Goal: Information Seeking & Learning: Learn about a topic

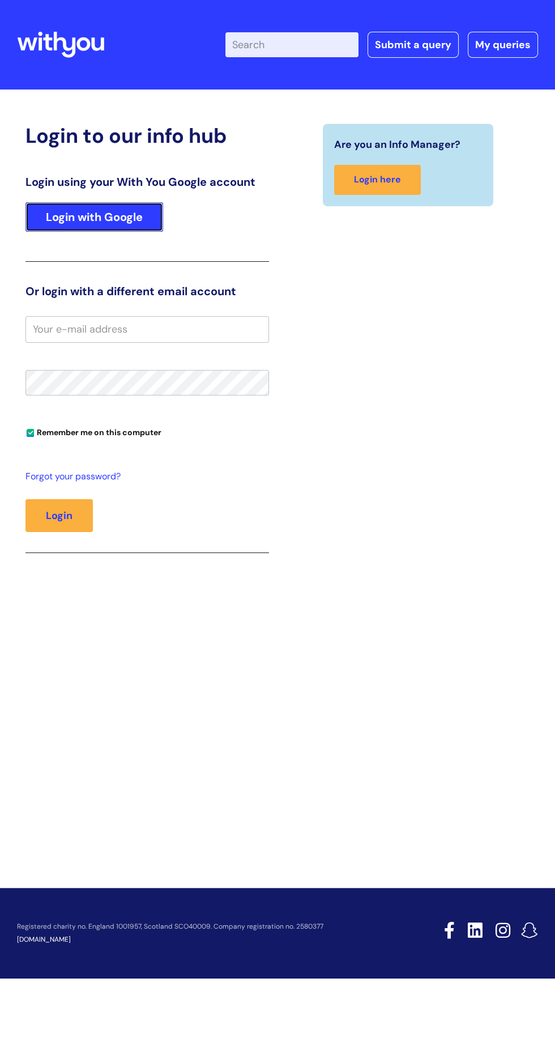
click at [125, 213] on link "Login with Google" at bounding box center [95, 216] width 138 height 29
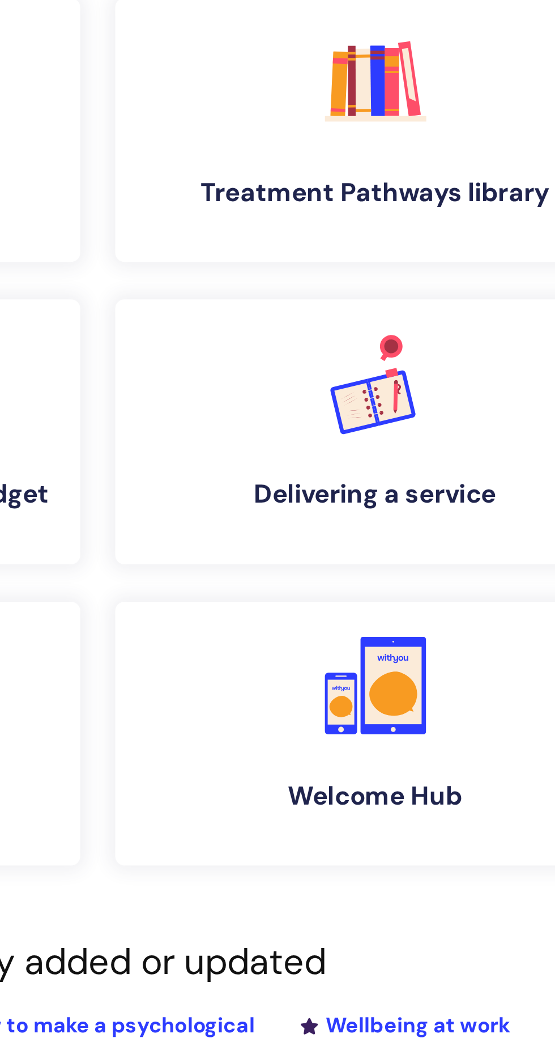
scroll to position [4, 0]
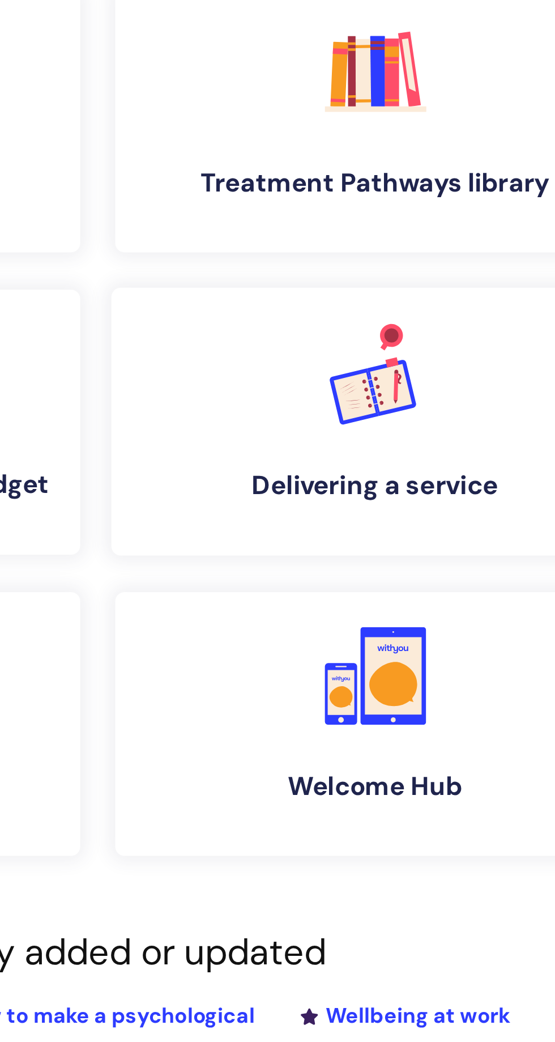
click at [412, 297] on icon at bounding box center [402, 295] width 24 height 27
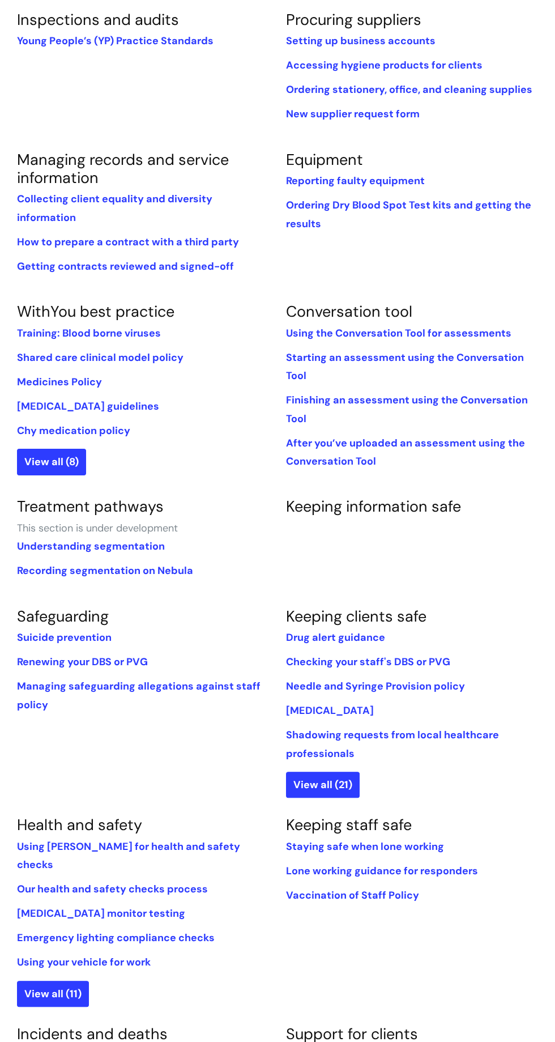
scroll to position [300, 0]
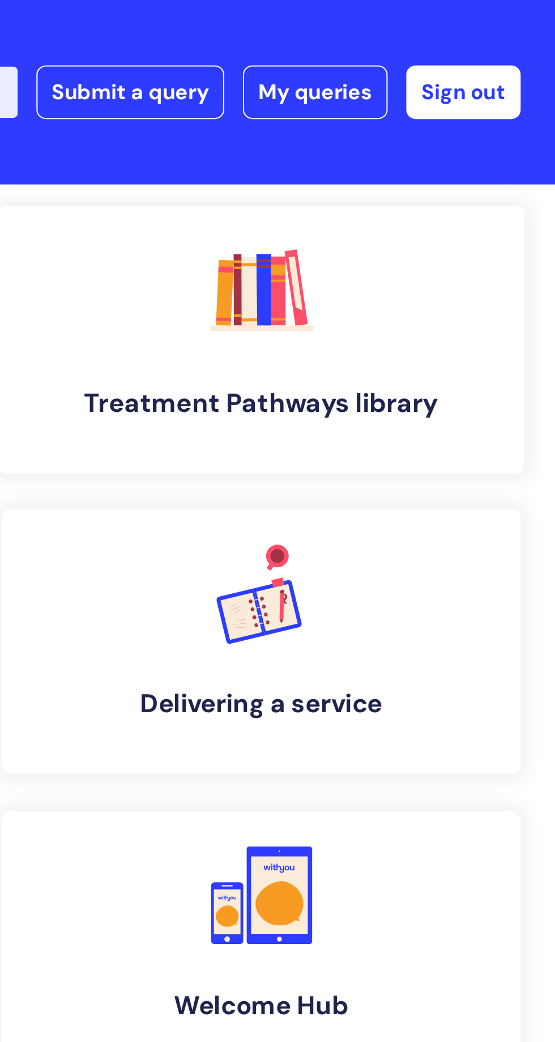
click at [464, 190] on h4 "Treatment Pathways library" at bounding box center [413, 196] width 238 height 15
